Goal: Task Accomplishment & Management: Use online tool/utility

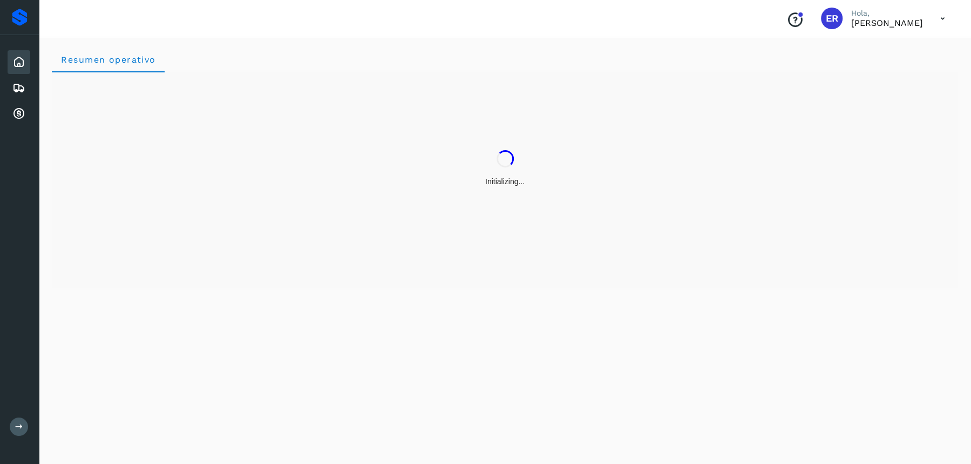
click at [941, 18] on icon at bounding box center [942, 19] width 22 height 22
click at [621, 220] on div at bounding box center [485, 232] width 971 height 464
click at [99, 58] on span "Resumen operativo" at bounding box center [108, 60] width 96 height 10
click at [21, 86] on icon at bounding box center [18, 87] width 13 height 13
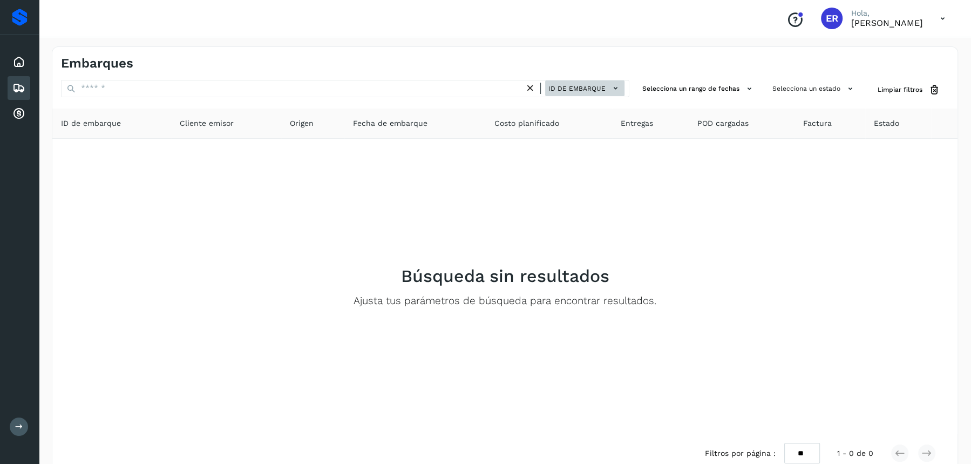
click at [616, 89] on icon at bounding box center [615, 88] width 11 height 11
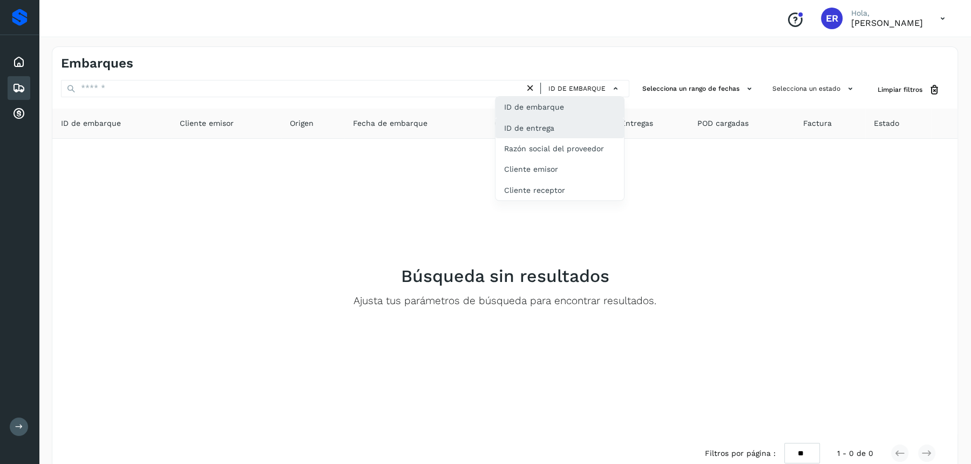
click at [548, 130] on div "ID de entrega" at bounding box center [559, 128] width 128 height 21
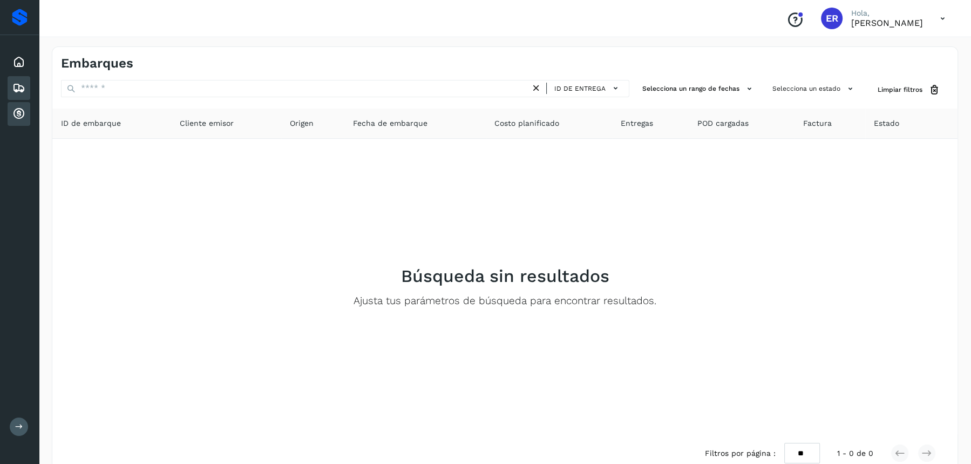
click at [18, 119] on icon at bounding box center [18, 113] width 13 height 13
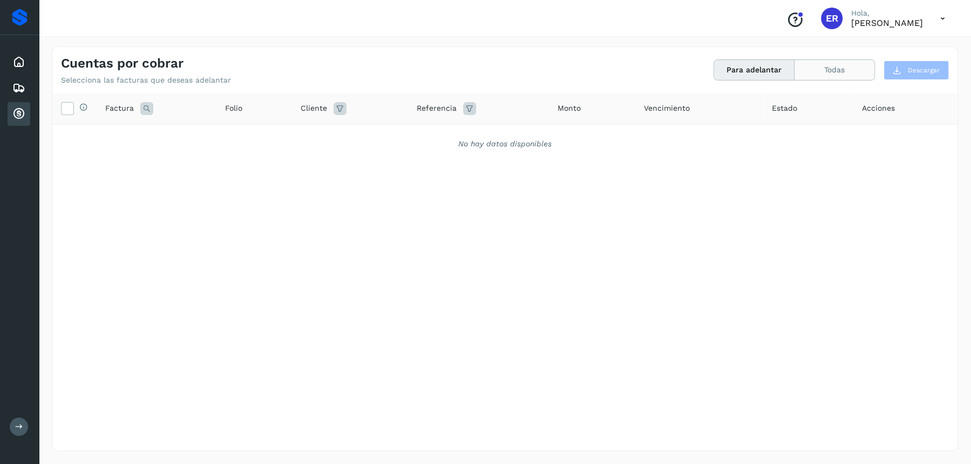
click at [830, 72] on button "Todas" at bounding box center [834, 70] width 80 height 20
click at [757, 74] on button "Para adelantar" at bounding box center [754, 70] width 80 height 20
click at [855, 68] on button "Todas" at bounding box center [834, 70] width 80 height 20
click at [782, 107] on div "Estado" at bounding box center [801, 108] width 94 height 13
click at [786, 107] on icon at bounding box center [792, 108] width 13 height 13
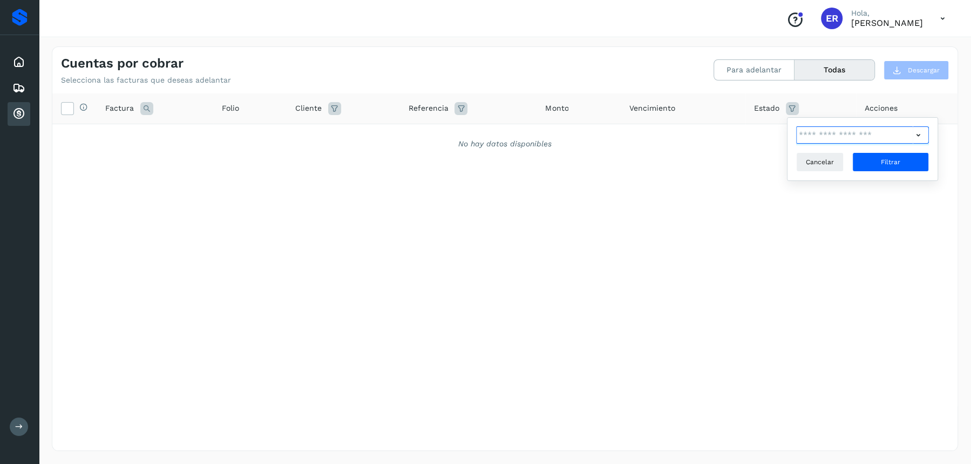
click at [893, 133] on input "text" at bounding box center [854, 134] width 117 height 17
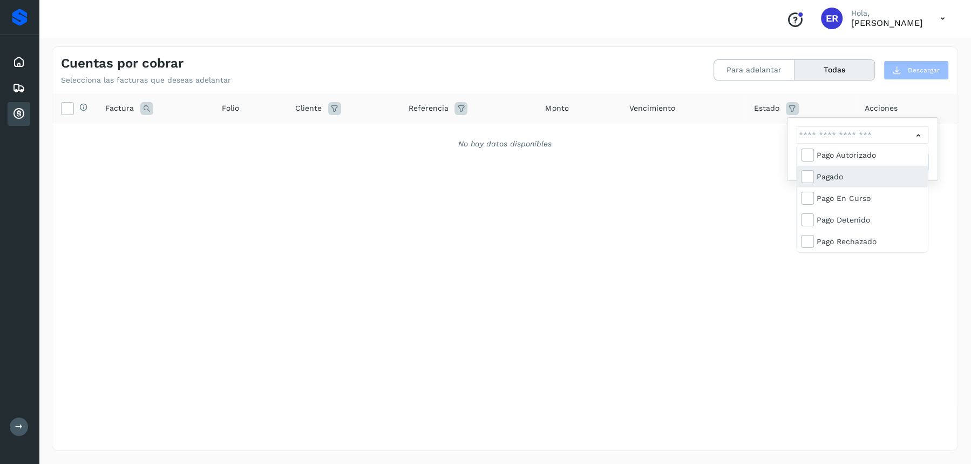
click at [828, 177] on div "Pagado" at bounding box center [869, 177] width 107 height 12
type input "**********"
click at [731, 218] on div at bounding box center [485, 232] width 971 height 464
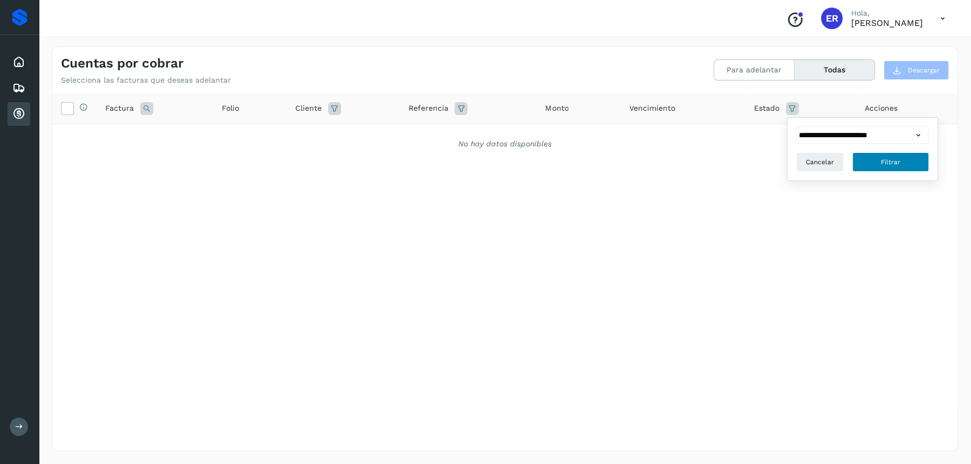
click at [870, 160] on button "Filtrar" at bounding box center [890, 161] width 77 height 19
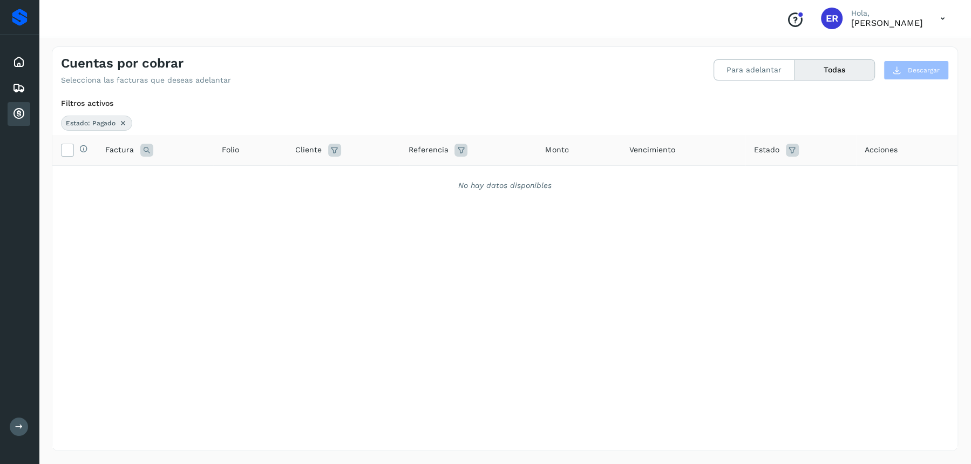
click at [123, 122] on icon at bounding box center [123, 123] width 9 height 9
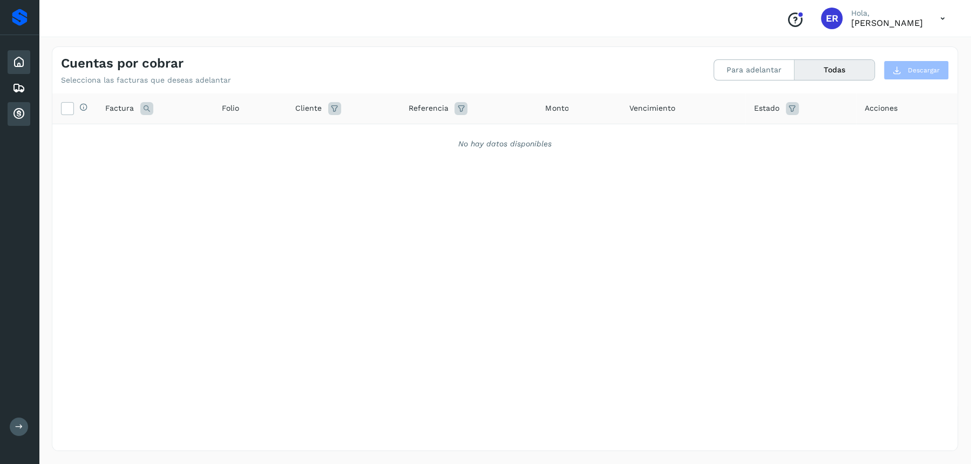
click at [19, 64] on icon at bounding box center [18, 62] width 13 height 13
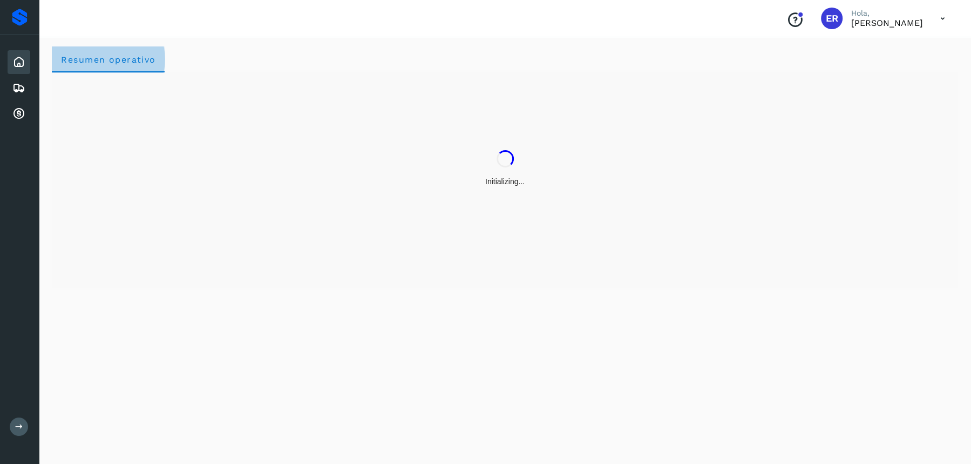
click at [139, 59] on span "Resumen operativo" at bounding box center [108, 60] width 96 height 10
click at [856, 24] on p "Eduardo Reyes González" at bounding box center [887, 23] width 72 height 10
click at [826, 18] on span "ER" at bounding box center [832, 18] width 12 height 0
click at [786, 19] on icon "Conoce nuestros beneficios" at bounding box center [794, 19] width 17 height 17
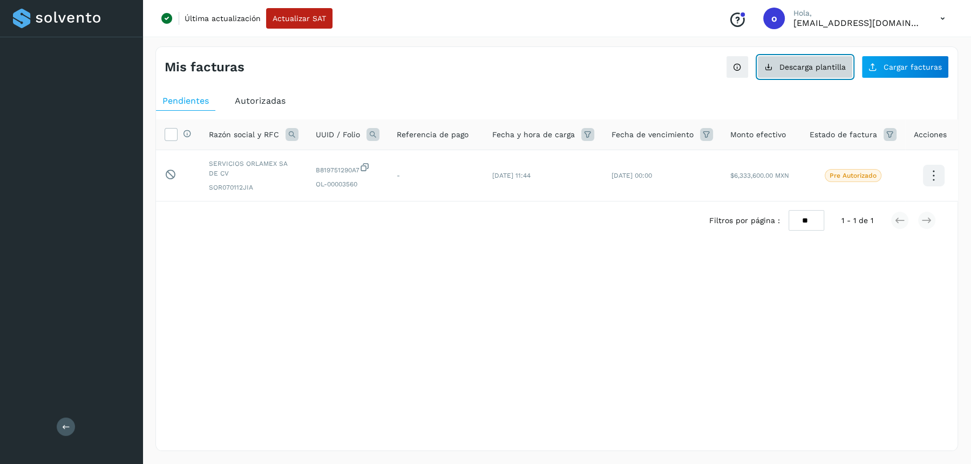
click at [820, 71] on button "Descarga plantilla" at bounding box center [805, 67] width 96 height 23
